Goal: Transaction & Acquisition: Purchase product/service

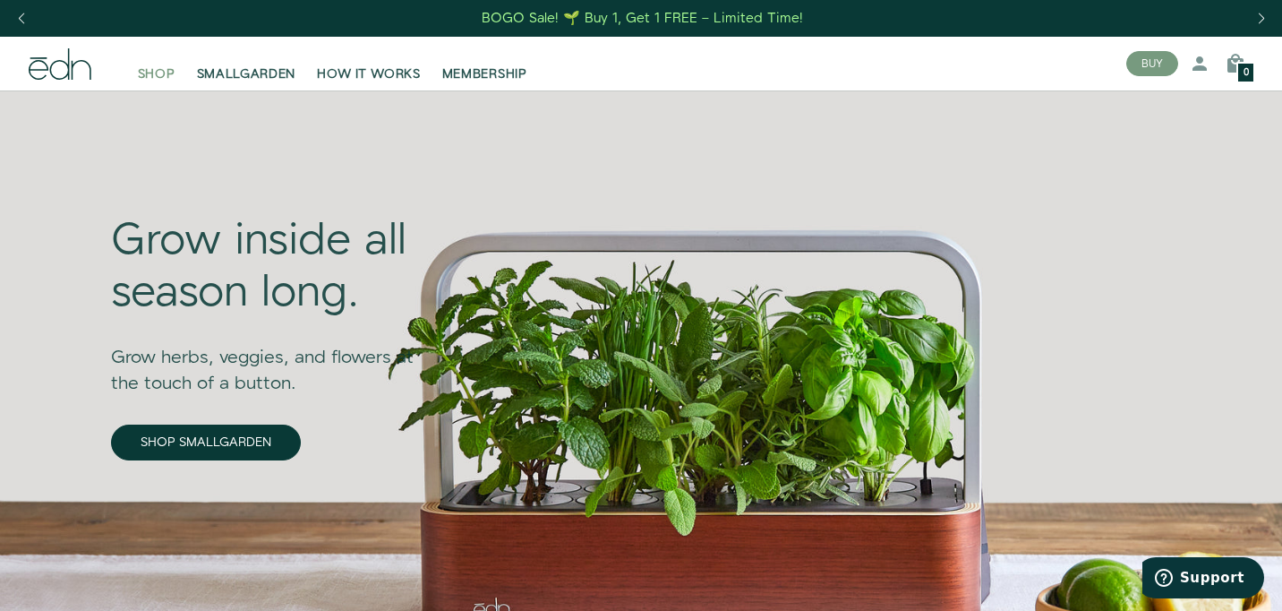
scroll to position [1, 0]
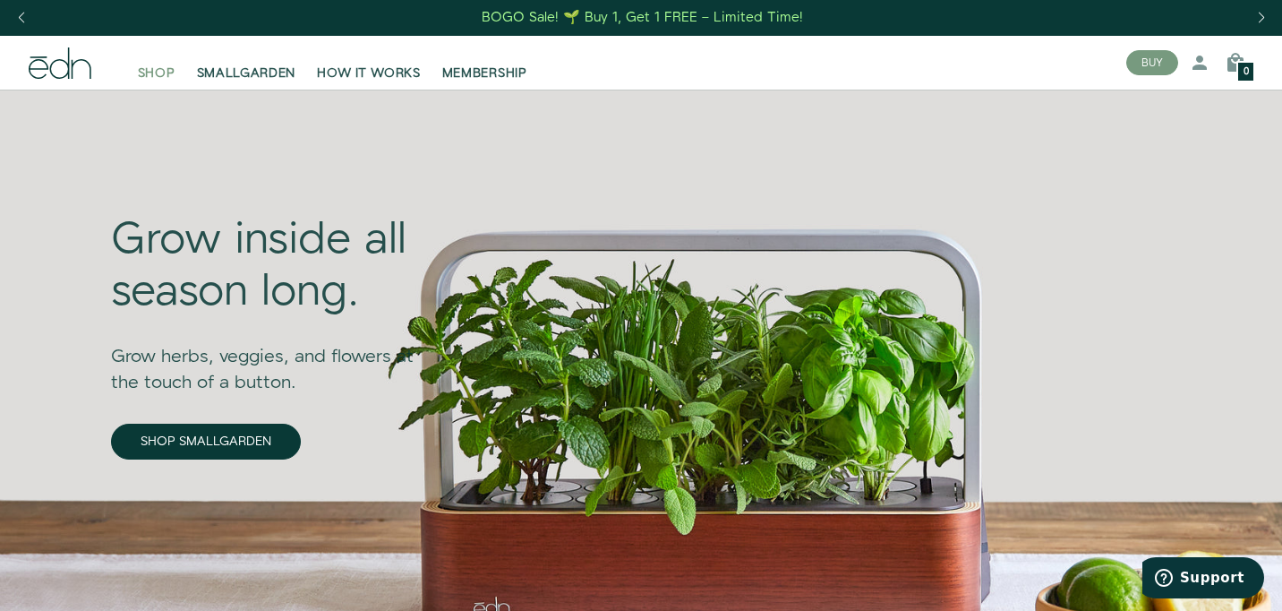
click at [158, 73] on span "SHOP" at bounding box center [157, 73] width 38 height 18
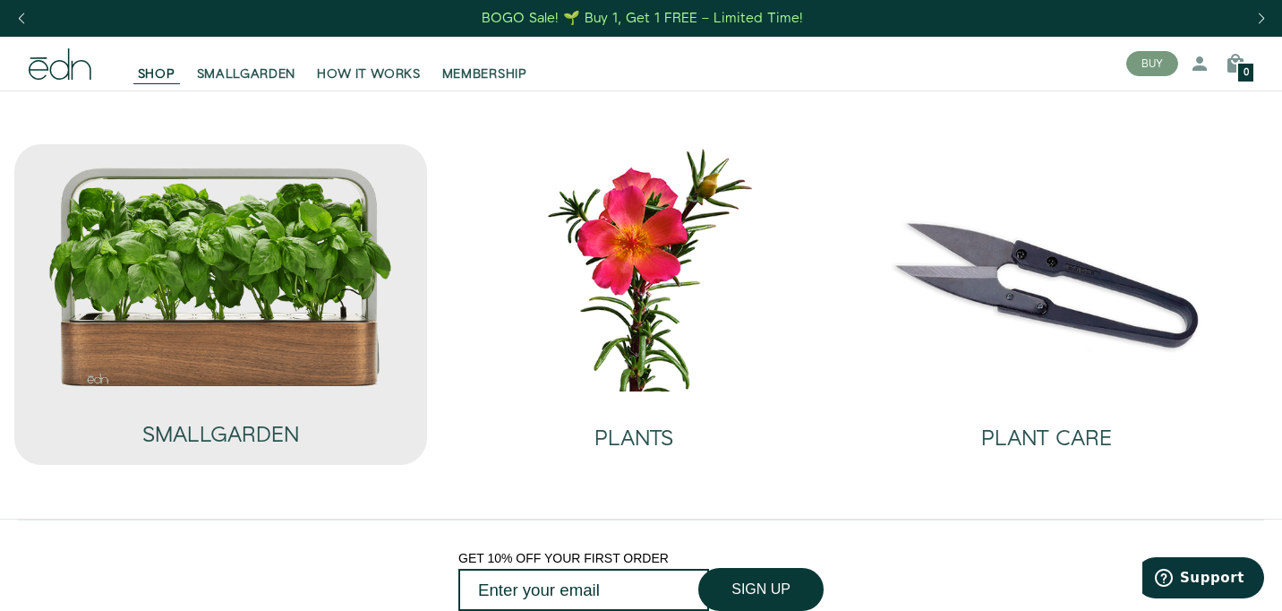
click at [271, 344] on img at bounding box center [220, 277] width 346 height 222
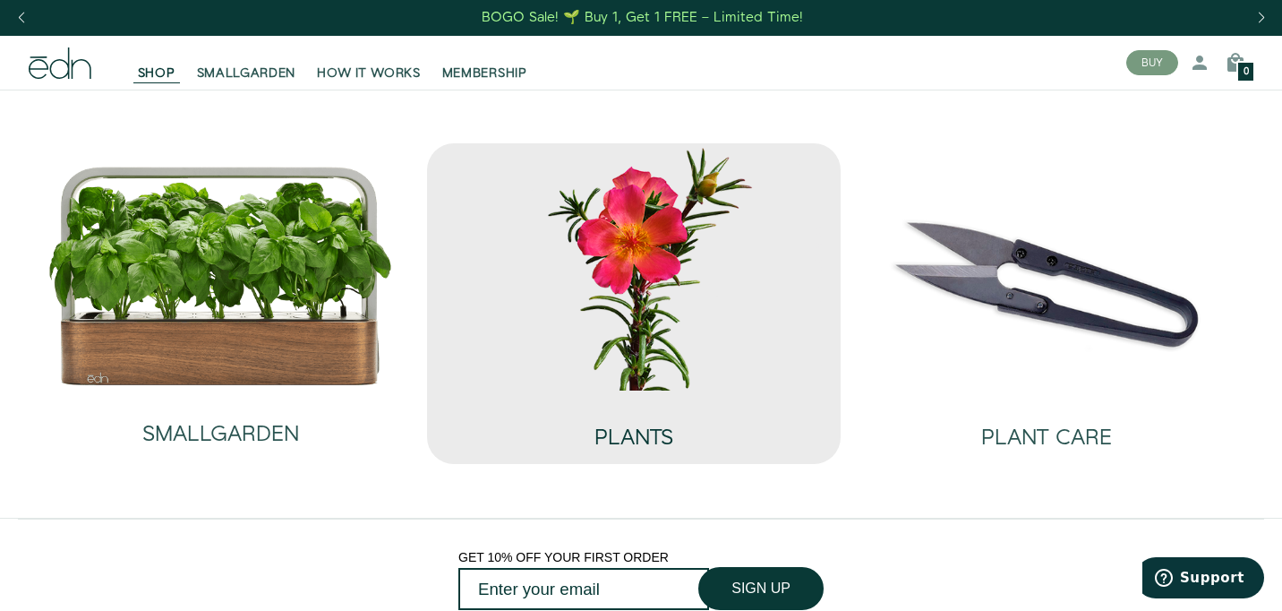
click at [664, 418] on div "PLANTS" at bounding box center [634, 419] width 79 height 59
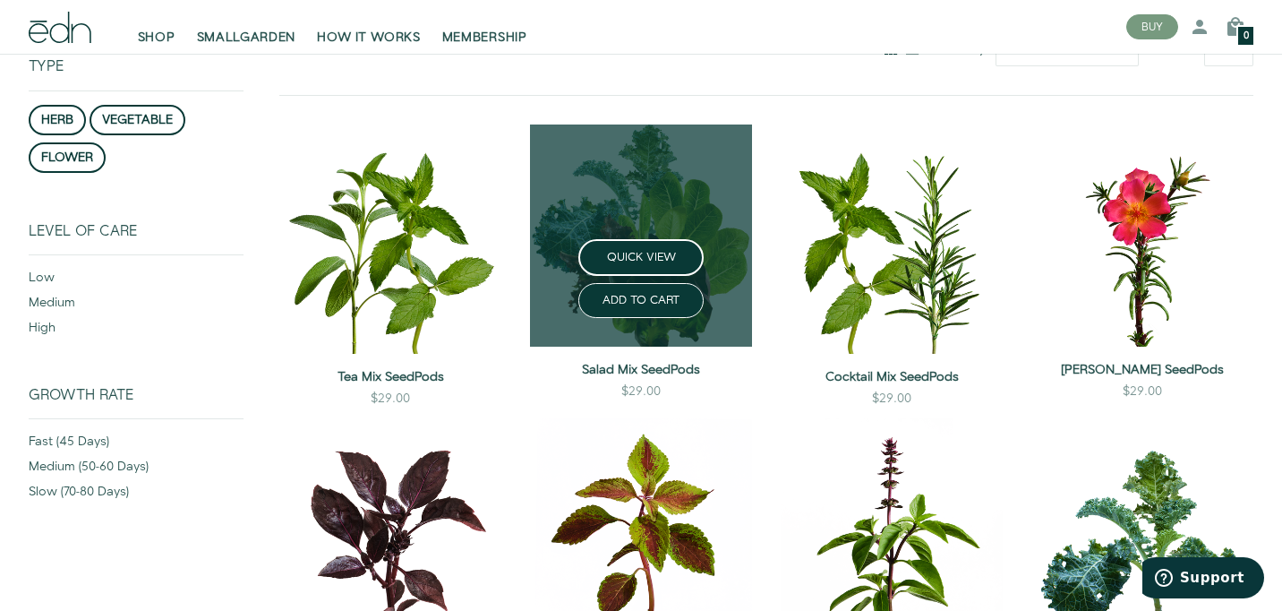
scroll to position [345, 0]
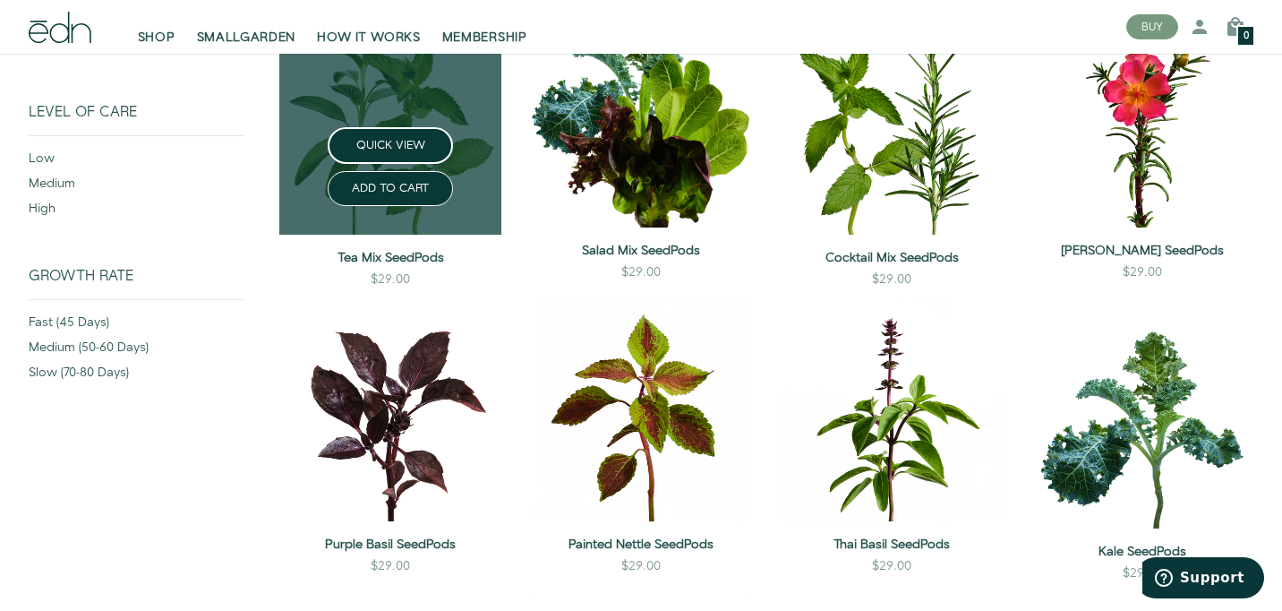
click at [386, 244] on div "Tea Mix SeedPods $29.00 ADD TO CART" at bounding box center [390, 267] width 222 height 64
click at [402, 159] on button "QUICK VIEW" at bounding box center [390, 145] width 125 height 37
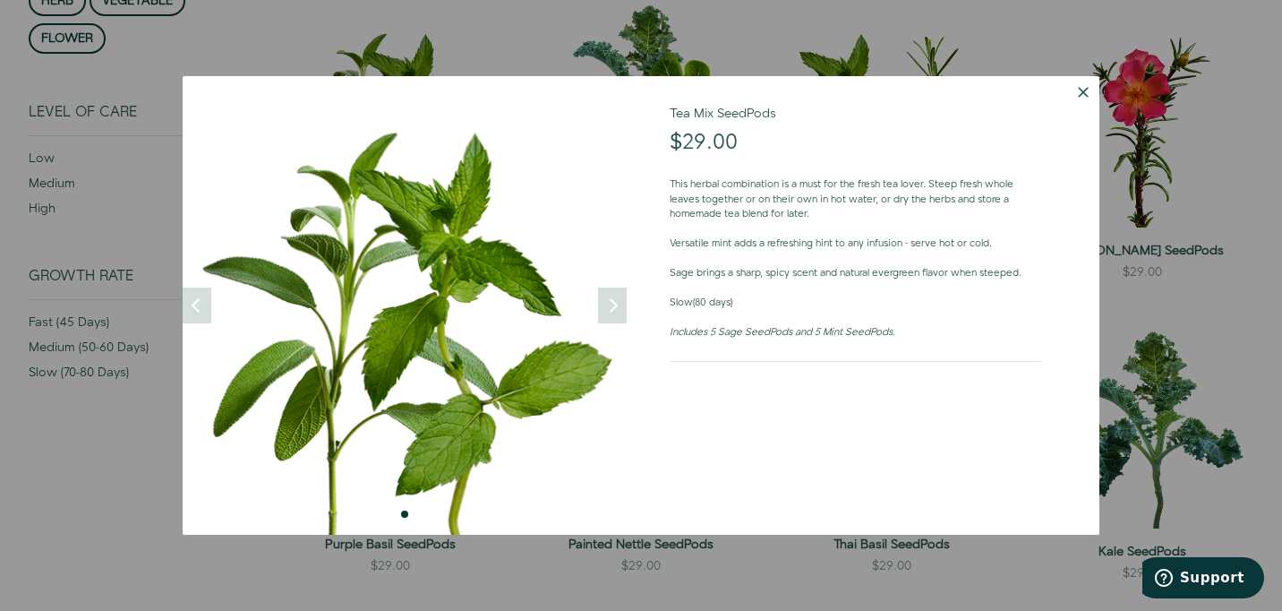
drag, startPoint x: 1085, startPoint y: 92, endPoint x: 1064, endPoint y: 113, distance: 29.8
click at [1085, 92] on button "Dismiss" at bounding box center [1083, 92] width 32 height 32
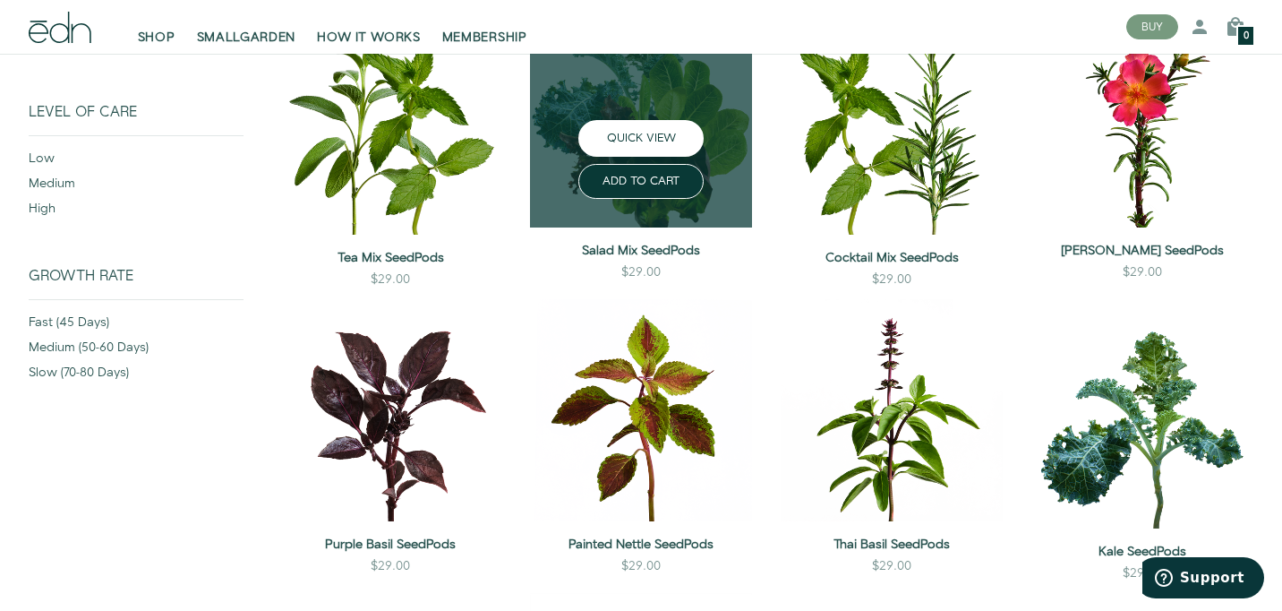
click at [653, 128] on button "QUICK VIEW" at bounding box center [640, 138] width 125 height 37
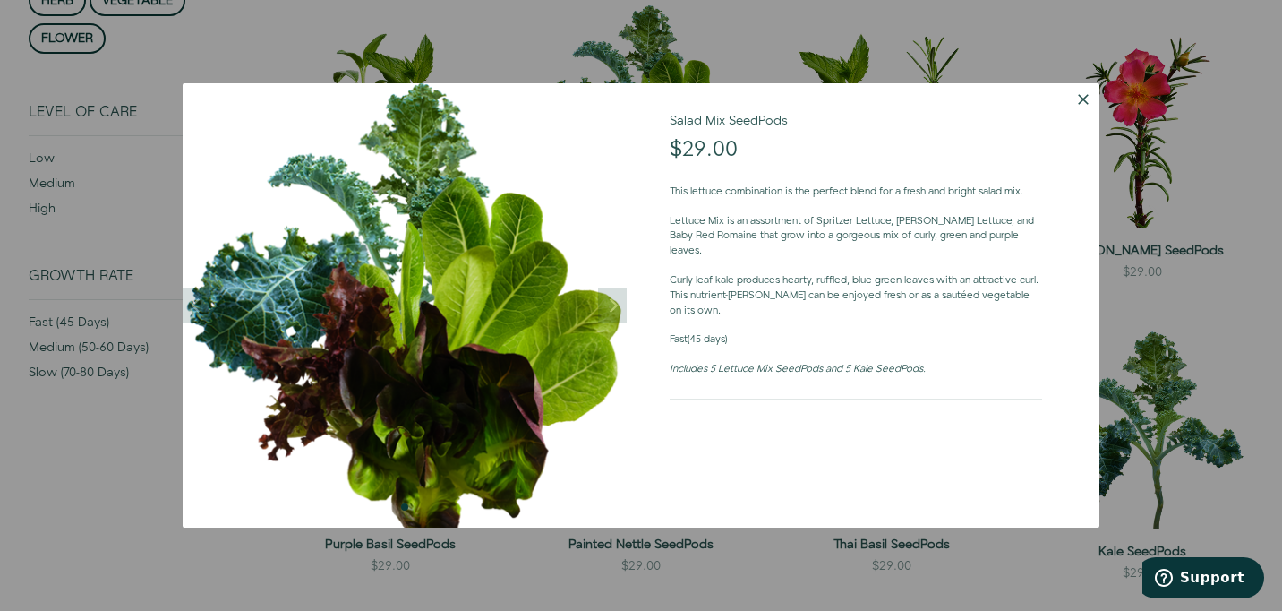
click at [1083, 98] on button "Dismiss" at bounding box center [1083, 99] width 32 height 32
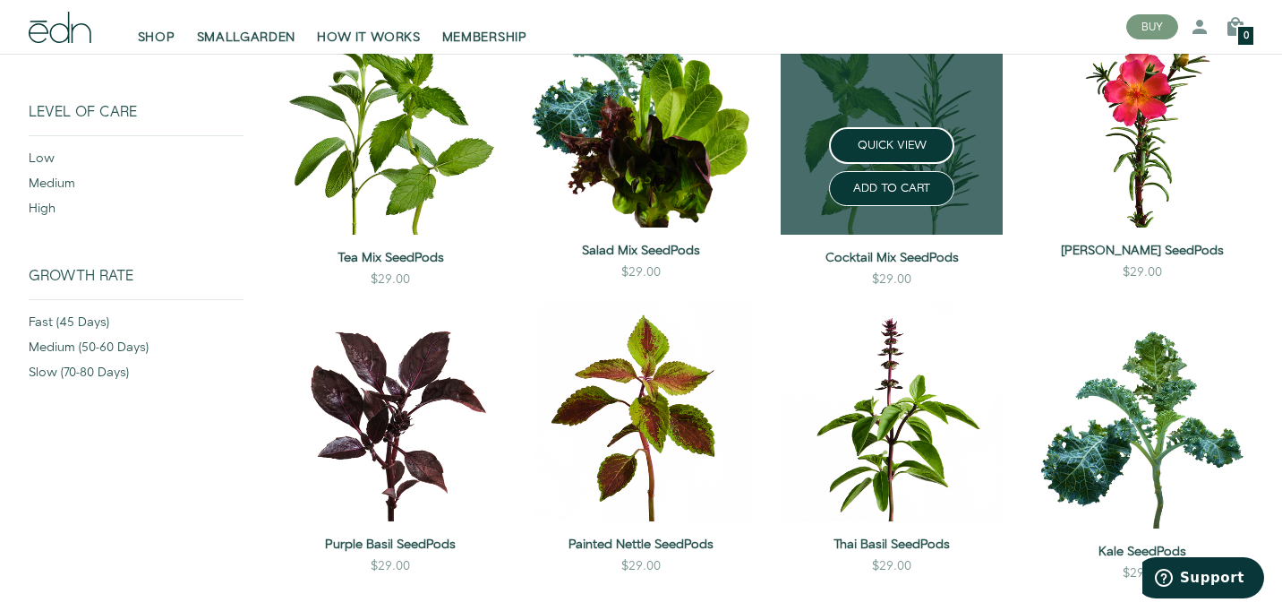
click at [861, 170] on div "ADD TO CART" at bounding box center [891, 185] width 251 height 42
click at [871, 154] on button "QUICK VIEW" at bounding box center [891, 145] width 125 height 37
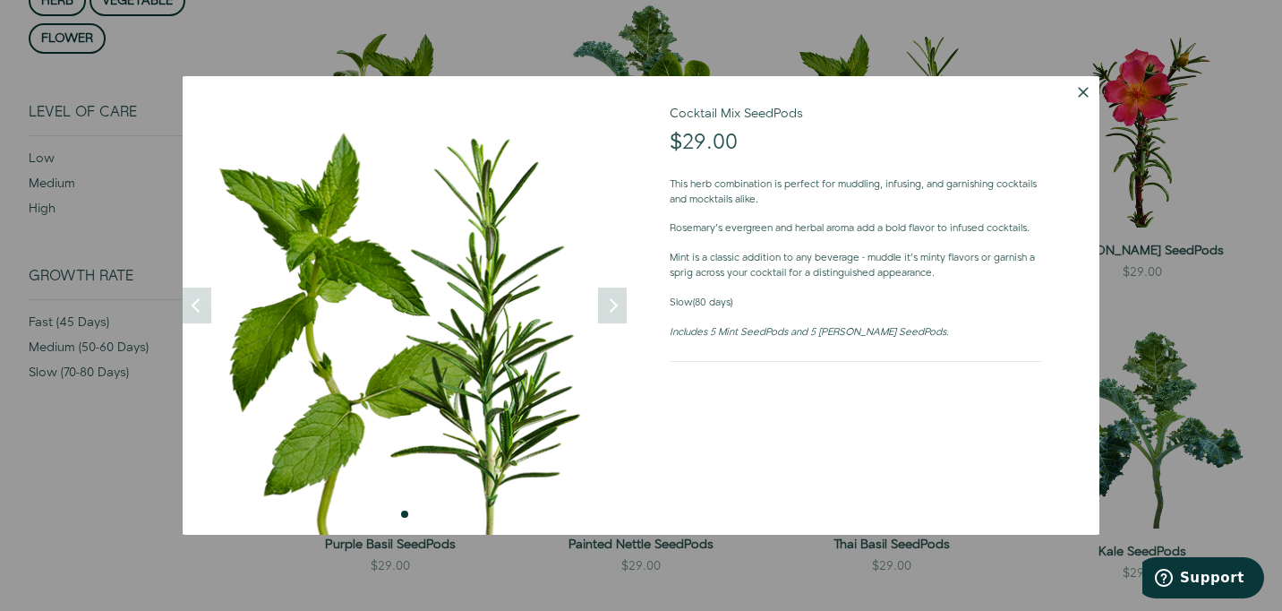
drag, startPoint x: 1090, startPoint y: 90, endPoint x: 1085, endPoint y: 98, distance: 9.2
click at [1090, 90] on button "Dismiss" at bounding box center [1083, 92] width 32 height 32
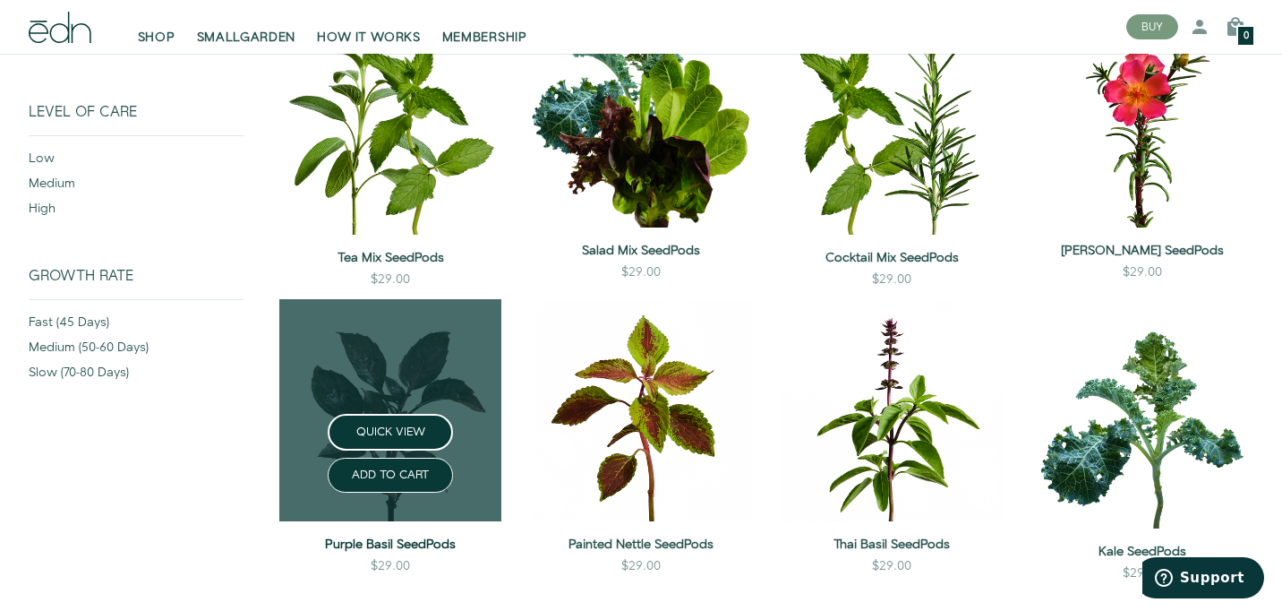
click at [439, 543] on link "Purple Basil SeedPods" at bounding box center [390, 544] width 222 height 18
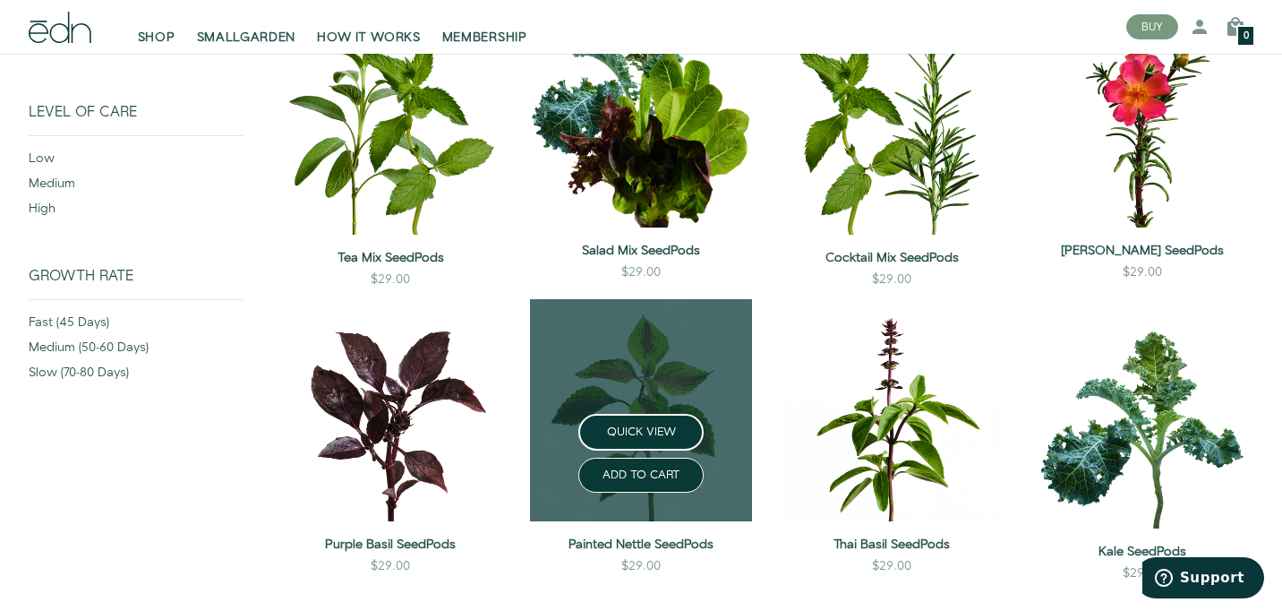
click at [710, 491] on div "ADD TO CART" at bounding box center [641, 471] width 251 height 42
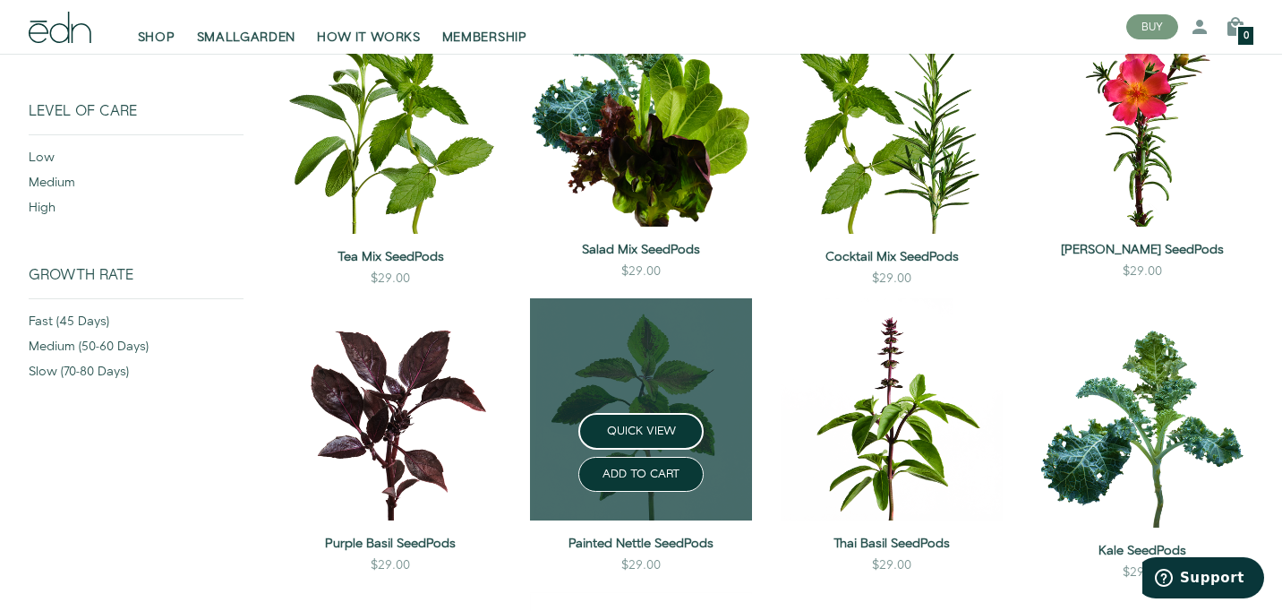
click at [720, 485] on div "ADD TO CART" at bounding box center [641, 471] width 251 height 42
click at [689, 541] on link "Painted Nettle SeedPods" at bounding box center [641, 544] width 222 height 18
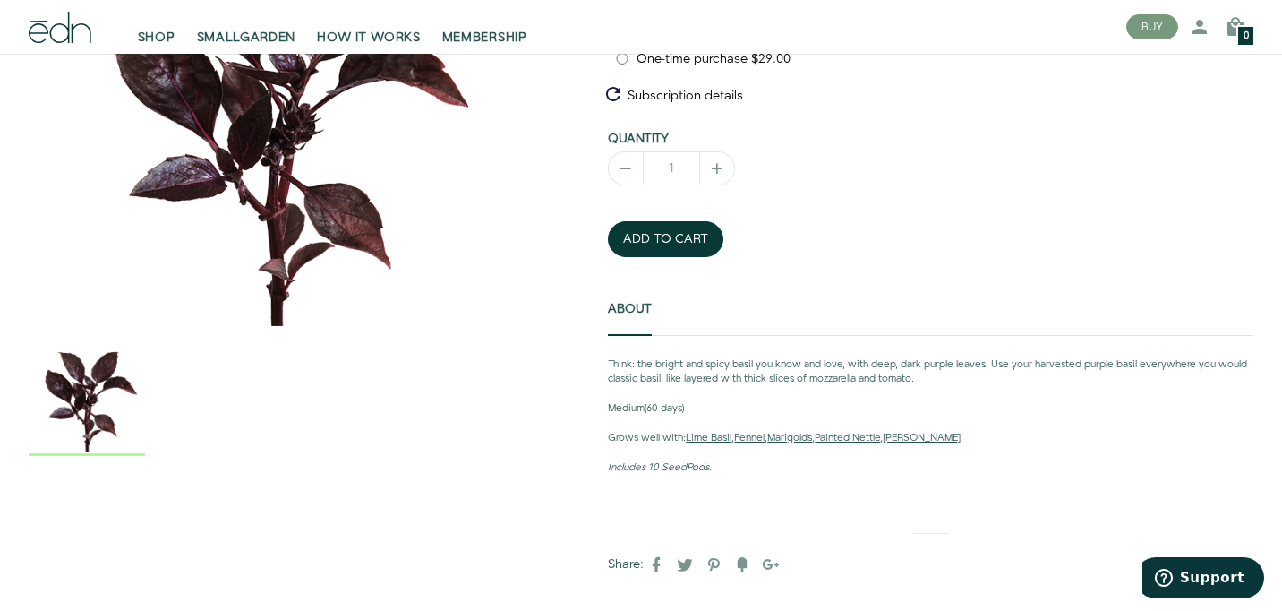
scroll to position [346, 0]
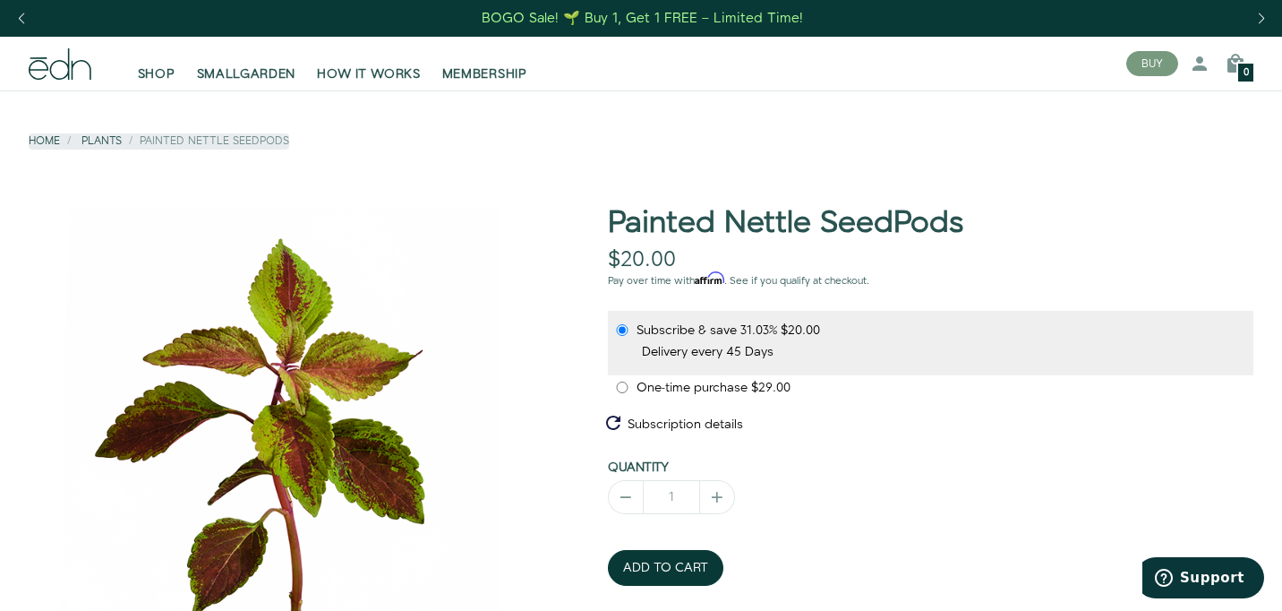
click at [20, 22] on div "Previous slide" at bounding box center [21, 18] width 24 height 39
